Goal: Task Accomplishment & Management: Manage account settings

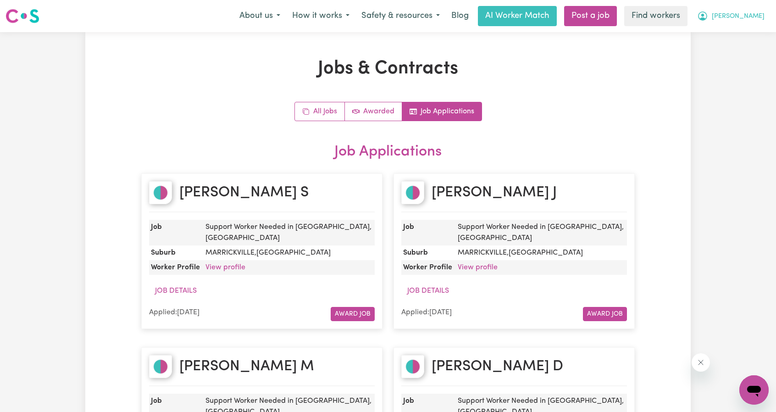
click at [755, 19] on span "[PERSON_NAME]" at bounding box center [738, 16] width 53 height 10
click at [737, 53] on link "Logout" at bounding box center [734, 52] width 72 height 17
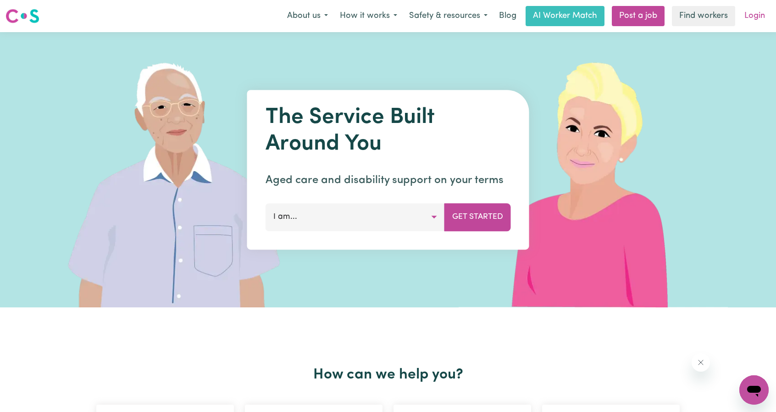
click at [749, 7] on link "Login" at bounding box center [755, 16] width 32 height 20
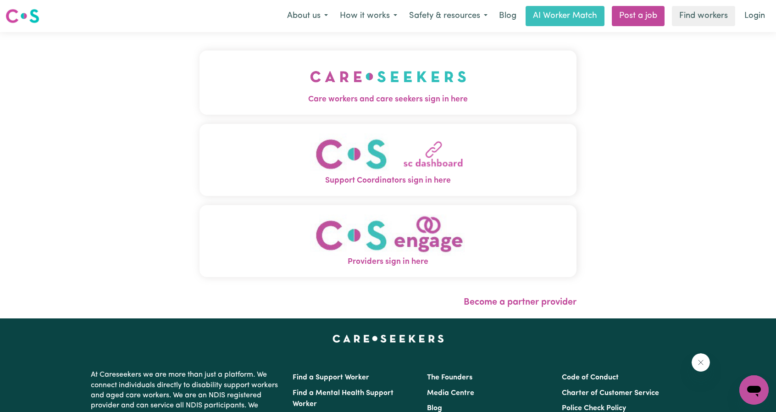
click at [399, 74] on img "Care workers and care seekers sign in here" at bounding box center [388, 77] width 156 height 34
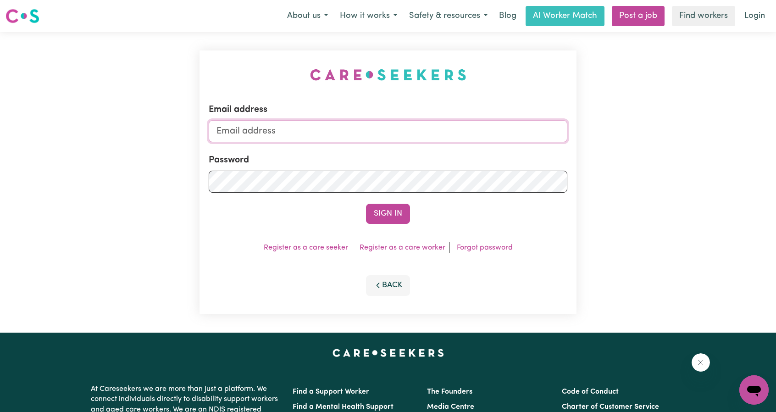
click at [309, 122] on input "Email address" at bounding box center [388, 131] width 359 height 22
drag, startPoint x: 264, startPoint y: 131, endPoint x: 436, endPoint y: 154, distance: 173.0
click at [426, 155] on form "Email address [EMAIL_ADDRESS][PERSON_NAME][DOMAIN_NAME] Password Sign In" at bounding box center [388, 163] width 359 height 121
type input "[EMAIL_ADDRESS][DOMAIN_NAME]"
click at [379, 218] on button "Sign In" at bounding box center [388, 214] width 44 height 20
